Goal: Information Seeking & Learning: Learn about a topic

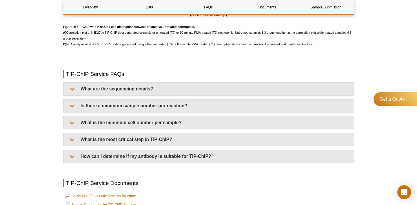
scroll to position [1332, 0]
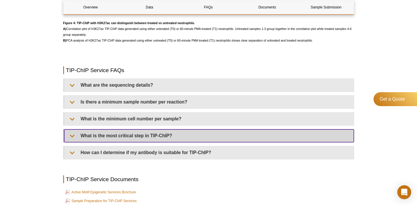
click at [80, 135] on summary "What is the most critical step in TIP-ChIP?" at bounding box center [209, 135] width 290 height 13
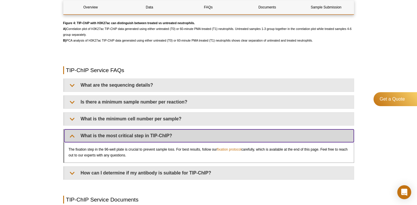
click at [80, 135] on summary "What is the most critical step in TIP-ChIP?" at bounding box center [209, 135] width 290 height 13
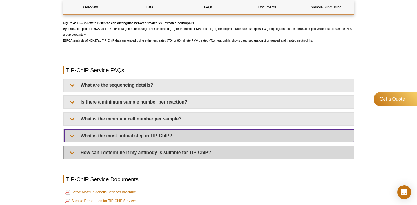
click at [76, 152] on summary "How can I determine if my antibody is suitable for TIP-ChIP?" at bounding box center [209, 152] width 290 height 13
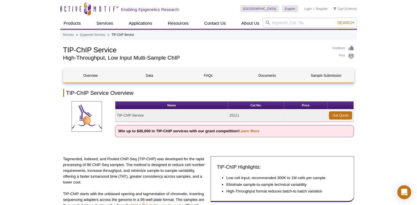
scroll to position [0, 0]
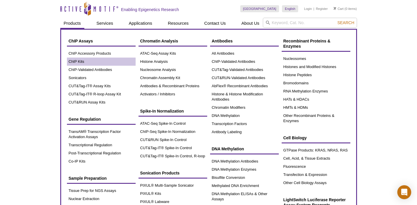
click at [73, 61] on link "ChIP Kits" at bounding box center [101, 61] width 69 height 8
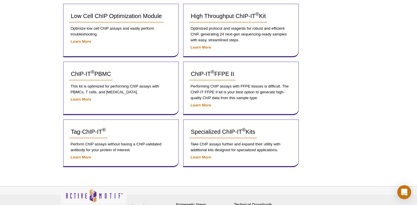
scroll to position [241, 0]
click at [89, 134] on link "Tag-ChIP-IT ®" at bounding box center [88, 131] width 38 height 13
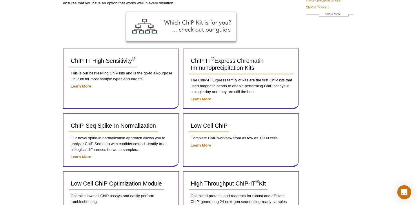
scroll to position [73, 0]
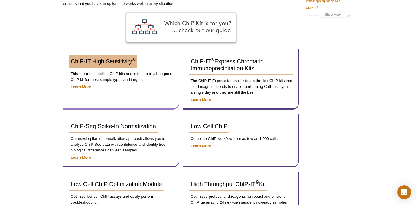
click at [78, 62] on span "ChIP-IT High Sensitivity ®" at bounding box center [103, 61] width 65 height 6
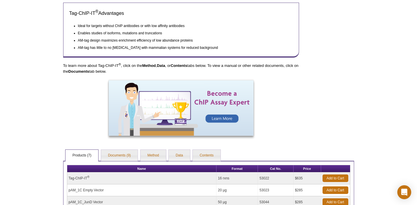
scroll to position [230, 0]
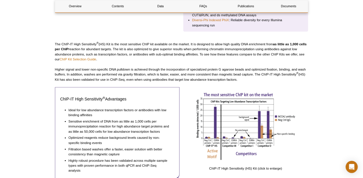
scroll to position [228, 0]
